Goal: Task Accomplishment & Management: Manage account settings

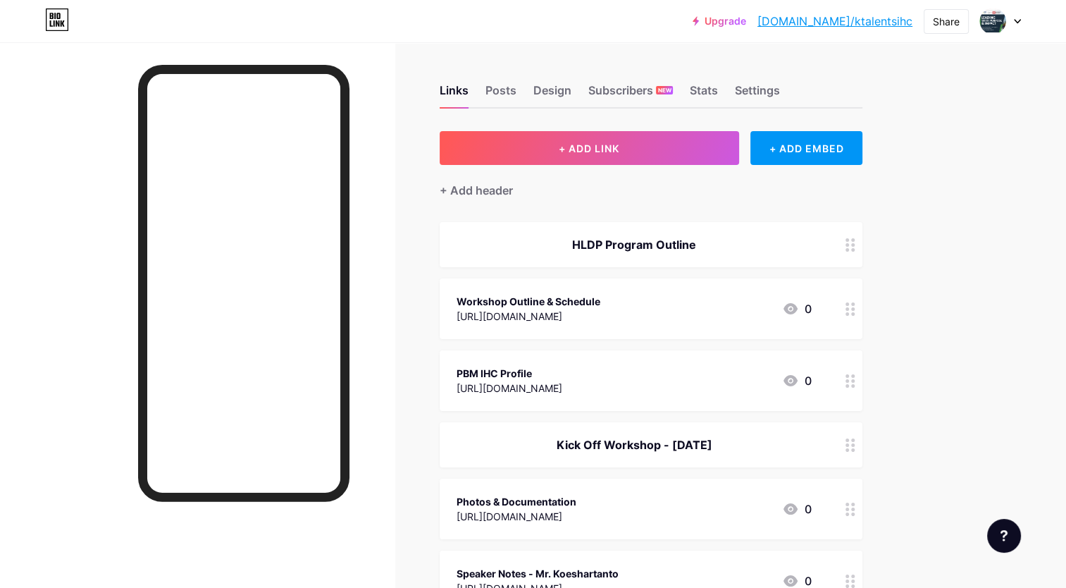
click at [1018, 28] on div at bounding box center [1000, 20] width 41 height 25
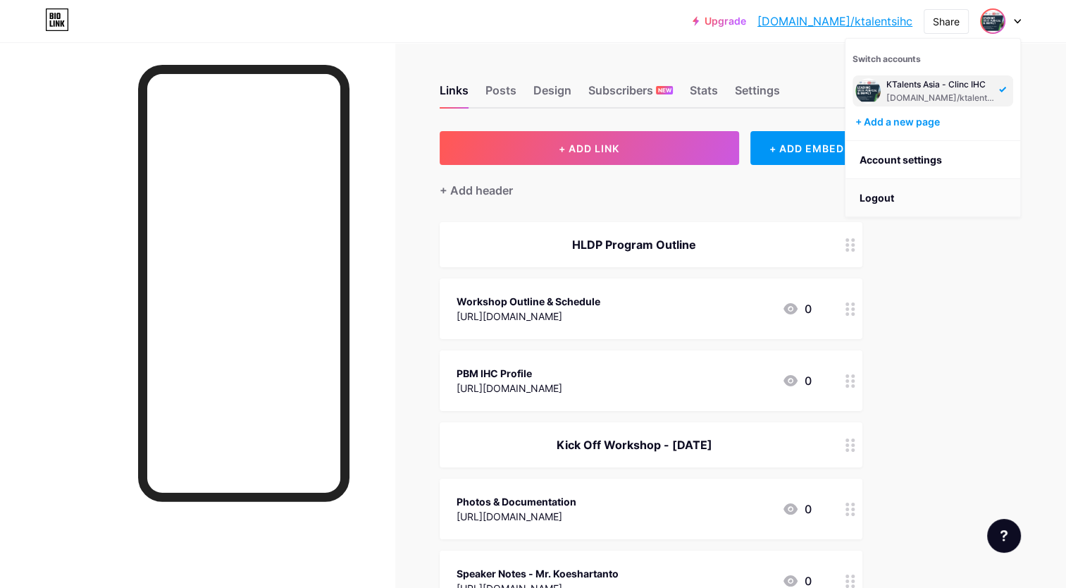
click at [873, 203] on li "Logout" at bounding box center [933, 198] width 175 height 38
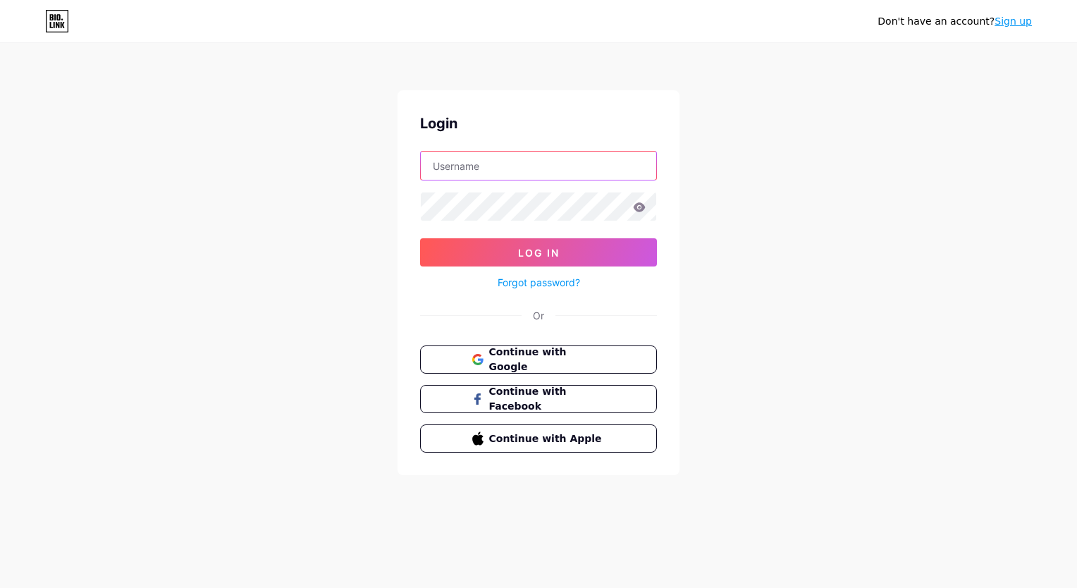
type input "[EMAIL_ADDRESS][DOMAIN_NAME]"
click at [533, 165] on input "[EMAIL_ADDRESS][DOMAIN_NAME]" at bounding box center [538, 166] width 235 height 28
drag, startPoint x: 533, startPoint y: 165, endPoint x: 380, endPoint y: 170, distance: 153.7
click at [380, 170] on div "Don't have an account? Sign up Login [EMAIL_ADDRESS][DOMAIN_NAME] Log In Forgot…" at bounding box center [538, 260] width 1077 height 520
click at [1011, 21] on link "Sign up" at bounding box center [1012, 21] width 37 height 11
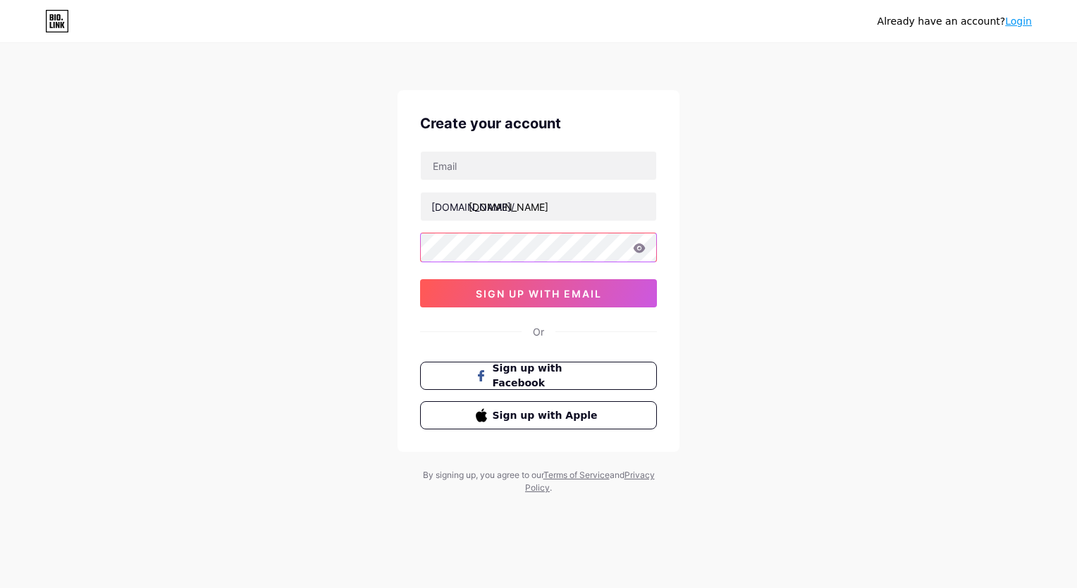
type input "hillaryk07@gmail.com"
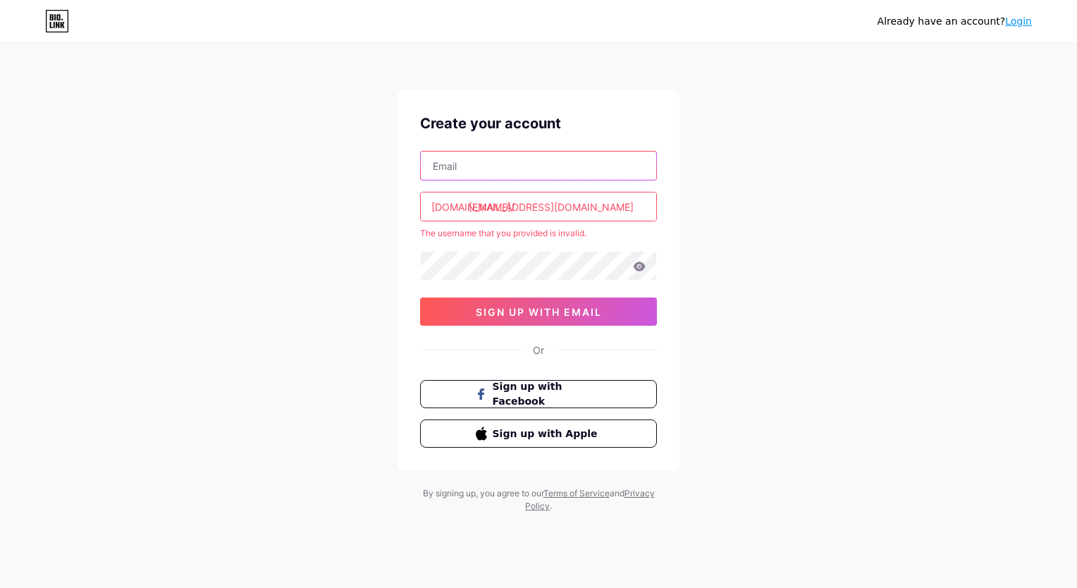
click at [526, 175] on input "text" at bounding box center [538, 166] width 235 height 28
type input "[EMAIL_ADDRESS][DOMAIN_NAME]"
drag, startPoint x: 579, startPoint y: 202, endPoint x: 493, endPoint y: 206, distance: 86.1
click at [493, 206] on input "hillaryk07@gmail.com" at bounding box center [538, 206] width 235 height 28
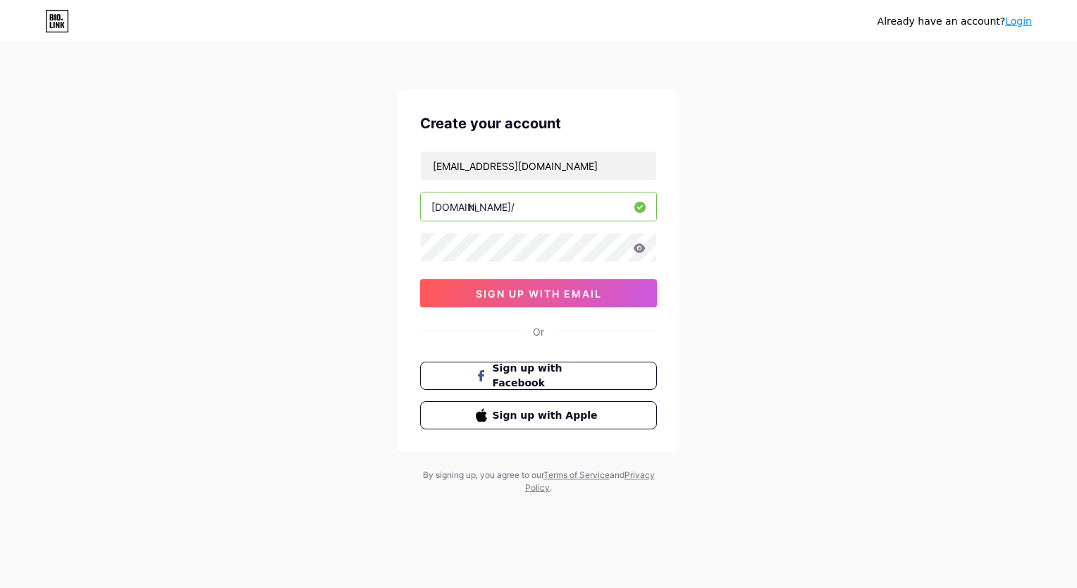
type input "h"
type input "ktalentsspeakers"
click at [643, 247] on icon at bounding box center [639, 247] width 12 height 9
click at [410, 238] on div "Create your account pbmihc.ktalents@gmail.com bio.link/ ktalentsspeakers sign u…" at bounding box center [538, 270] width 282 height 361
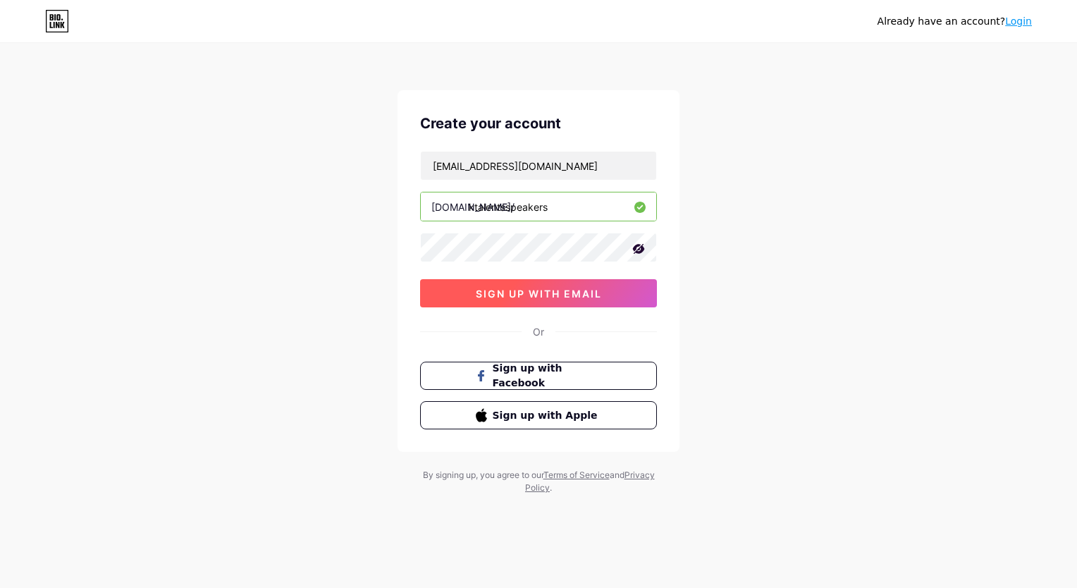
click at [438, 293] on button "sign up with email" at bounding box center [538, 293] width 237 height 28
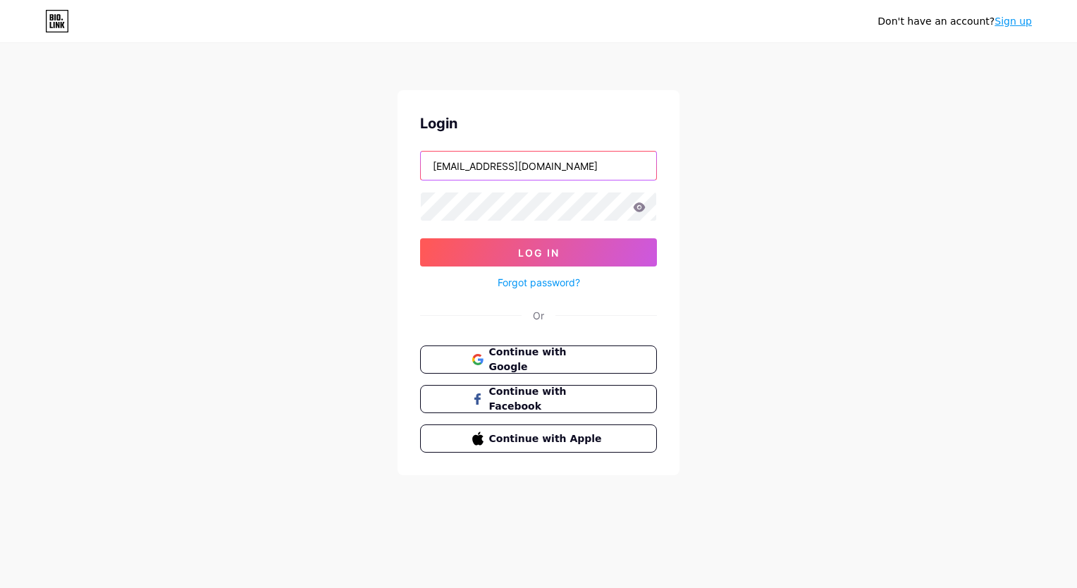
click at [602, 172] on input "[EMAIL_ADDRESS][DOMAIN_NAME]" at bounding box center [538, 166] width 235 height 28
type input "H"
click at [506, 169] on input "text" at bounding box center [538, 166] width 235 height 28
click at [971, 125] on div "Don't have an account? Sign up Login Log In Forgot password? Or Continue with G…" at bounding box center [538, 260] width 1077 height 520
click at [549, 162] on input "text" at bounding box center [538, 166] width 235 height 28
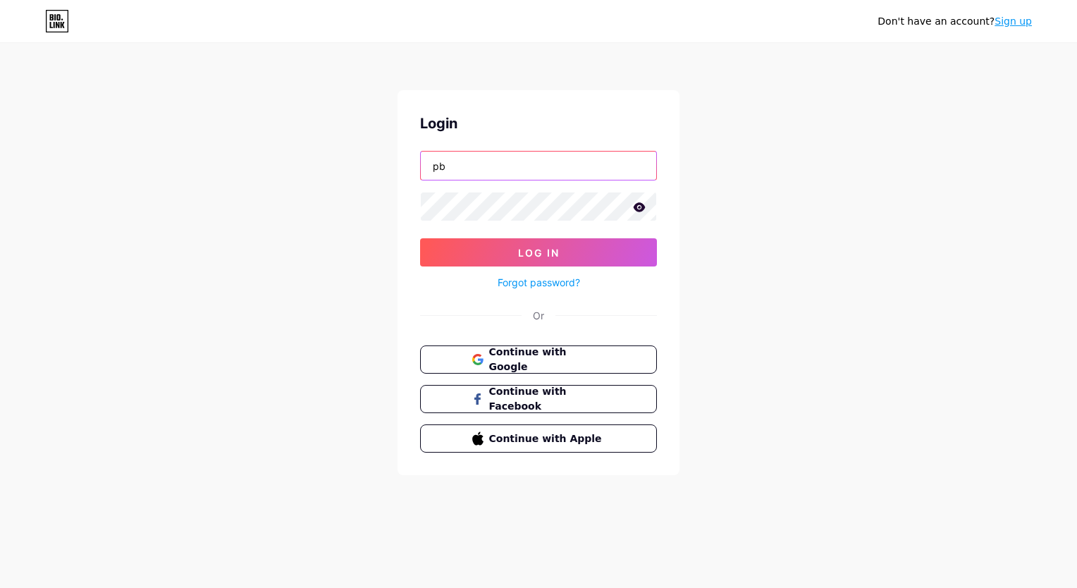
type input "p"
drag, startPoint x: 0, startPoint y: 0, endPoint x: 561, endPoint y: 177, distance: 588.1
click at [561, 177] on input "[EMAIL_ADDRESS][DOMAIN_NAME]" at bounding box center [538, 166] width 235 height 28
drag, startPoint x: 594, startPoint y: 159, endPoint x: 396, endPoint y: 144, distance: 198.6
click at [396, 144] on div "Don't have an account? Sign up Login [EMAIL_ADDRESS][DOMAIN_NAME] Log In Forgot…" at bounding box center [538, 260] width 1077 height 520
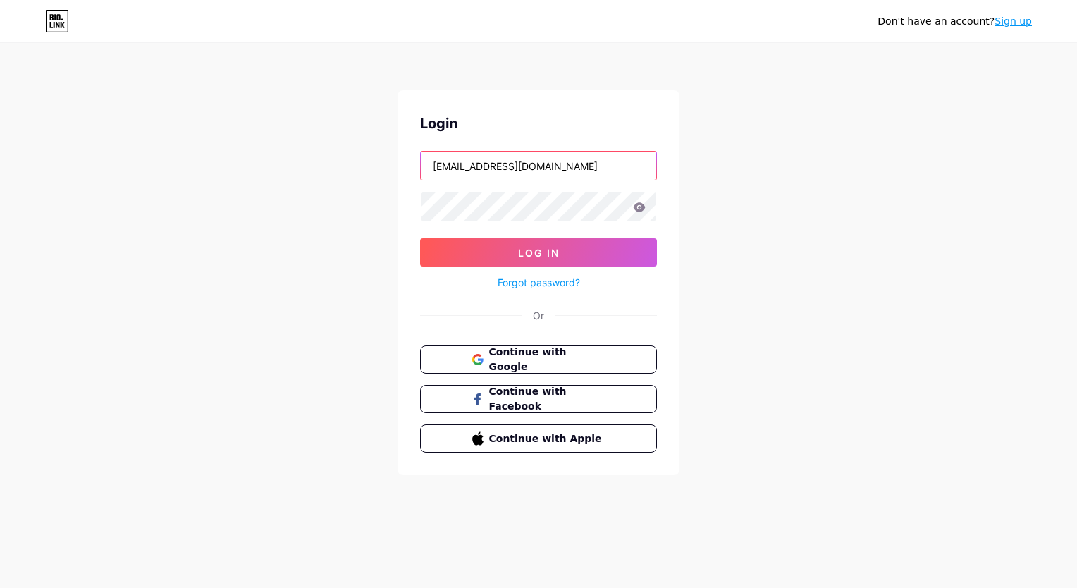
paste input "pbmihc.ktalents"
type input "[EMAIL_ADDRESS][DOMAIN_NAME]"
click at [639, 207] on icon at bounding box center [639, 206] width 12 height 9
click at [395, 215] on div "Don't have an account? Sign up Login [EMAIL_ADDRESS][DOMAIN_NAME] Log In Forgot…" at bounding box center [538, 260] width 1077 height 520
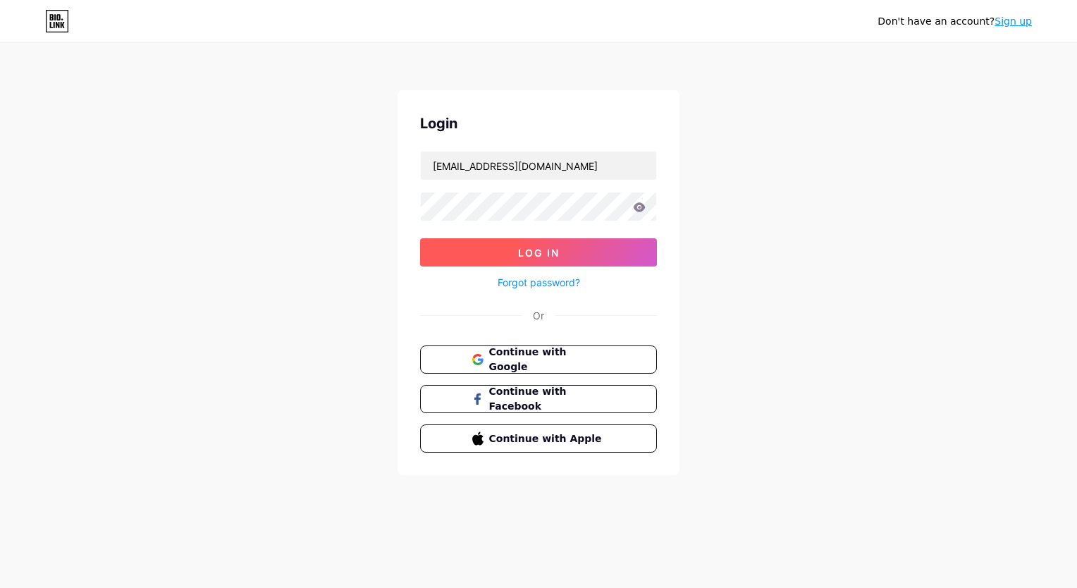
click at [437, 254] on button "Log In" at bounding box center [538, 252] width 237 height 28
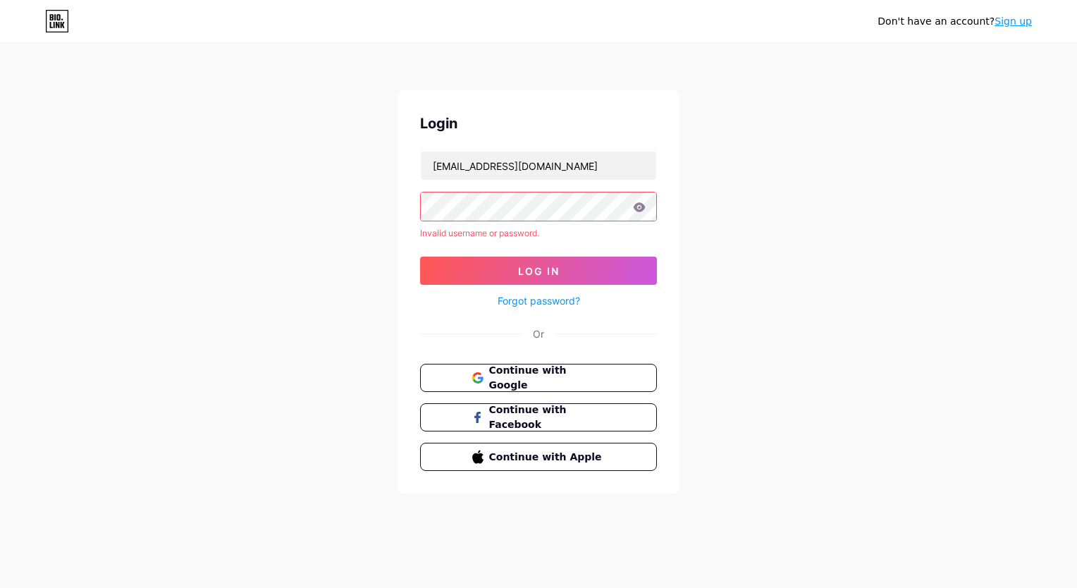
click at [640, 210] on icon at bounding box center [639, 206] width 12 height 9
click at [395, 204] on div "Don't have an account? Sign up Login [EMAIL_ADDRESS][DOMAIN_NAME] Invalid usern…" at bounding box center [538, 269] width 1077 height 538
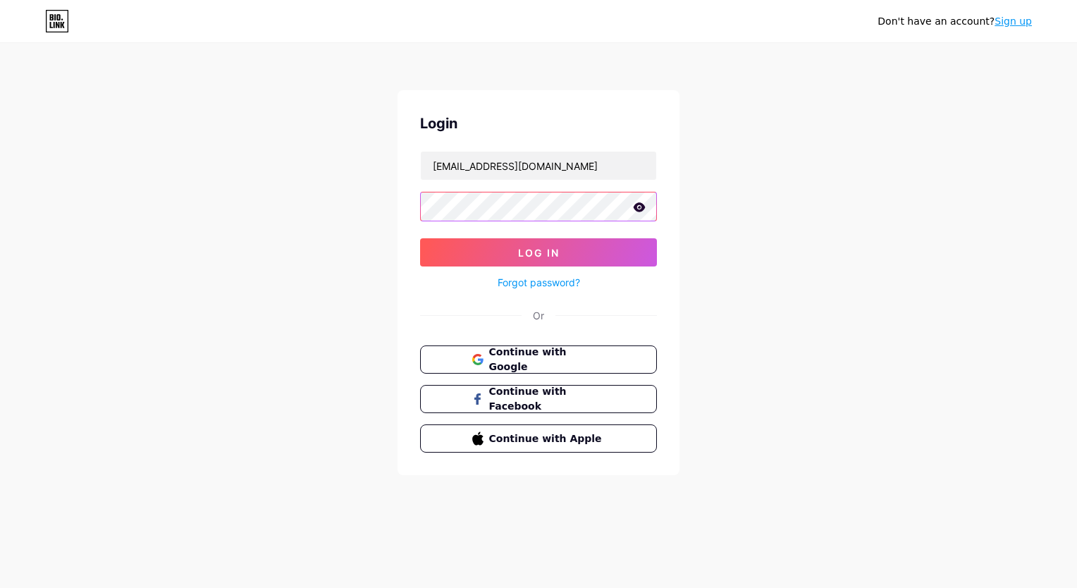
click at [420, 238] on button "Log In" at bounding box center [538, 252] width 237 height 28
click at [431, 256] on button "Log In" at bounding box center [538, 252] width 237 height 28
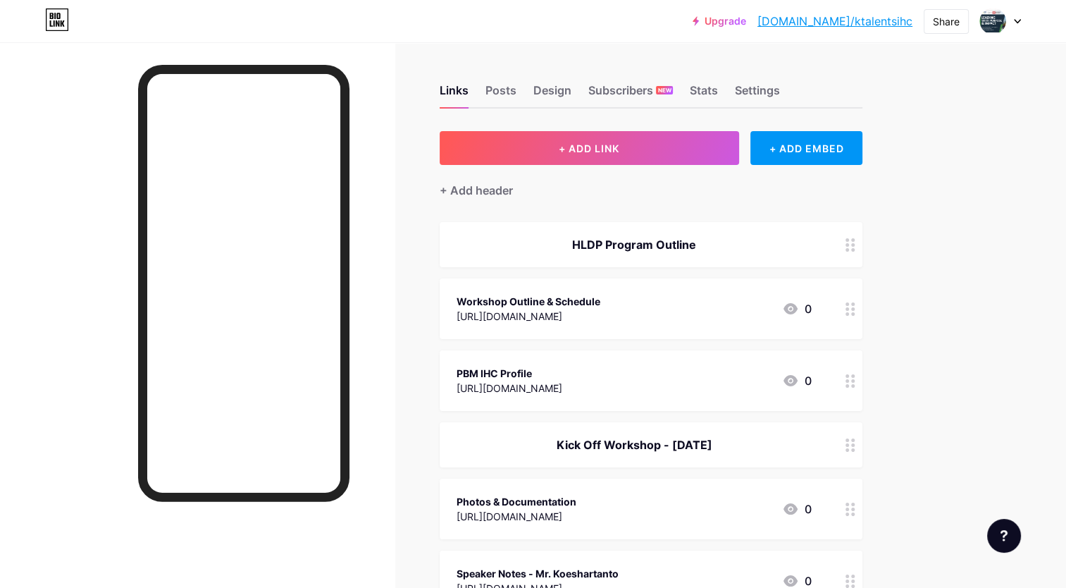
click at [852, 309] on circle at bounding box center [853, 309] width 4 height 4
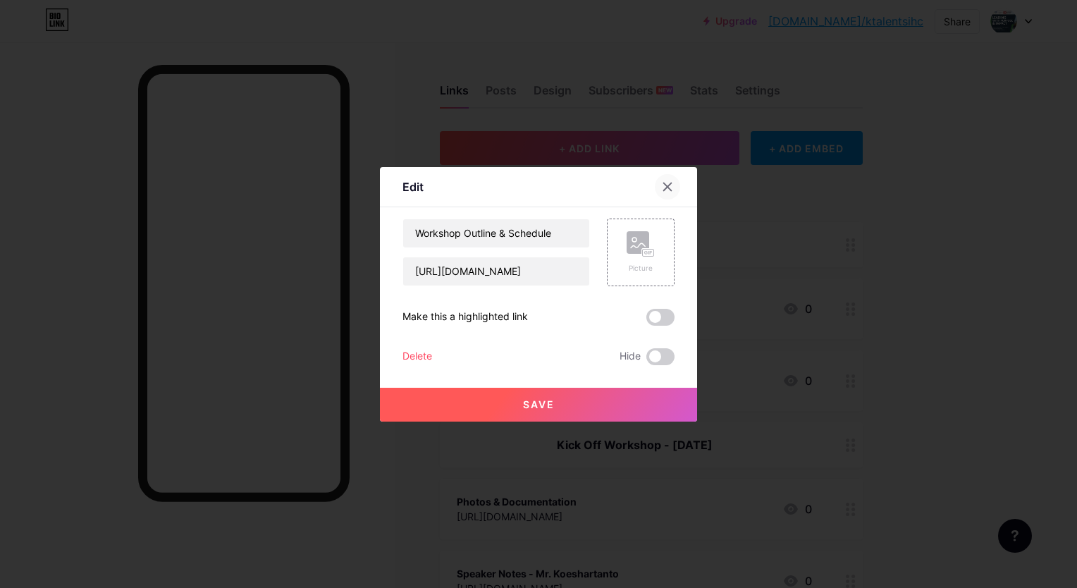
click at [662, 187] on icon at bounding box center [667, 186] width 11 height 11
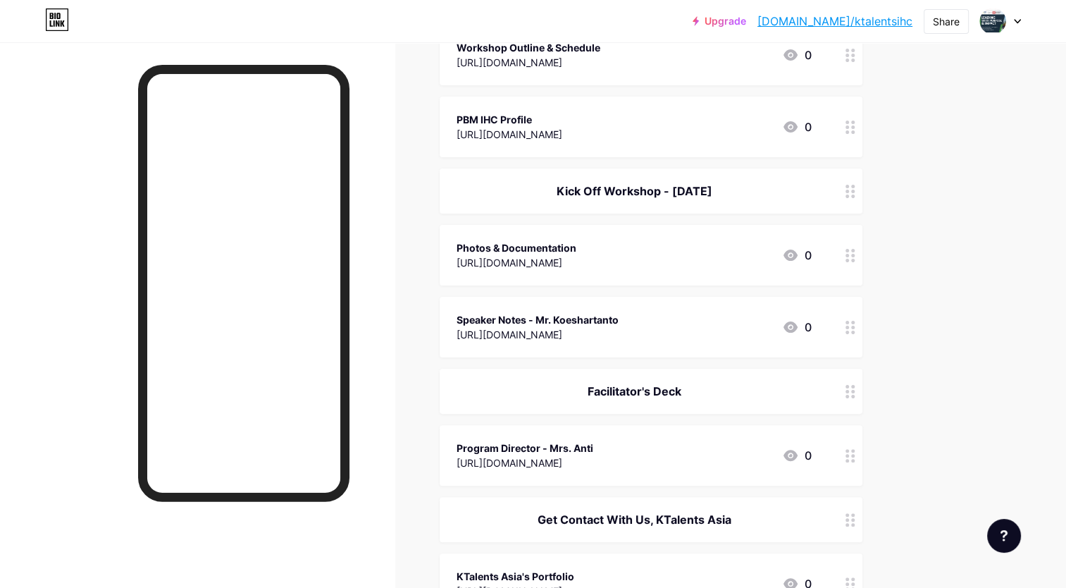
scroll to position [342, 0]
